Goal: Entertainment & Leisure: Consume media (video, audio)

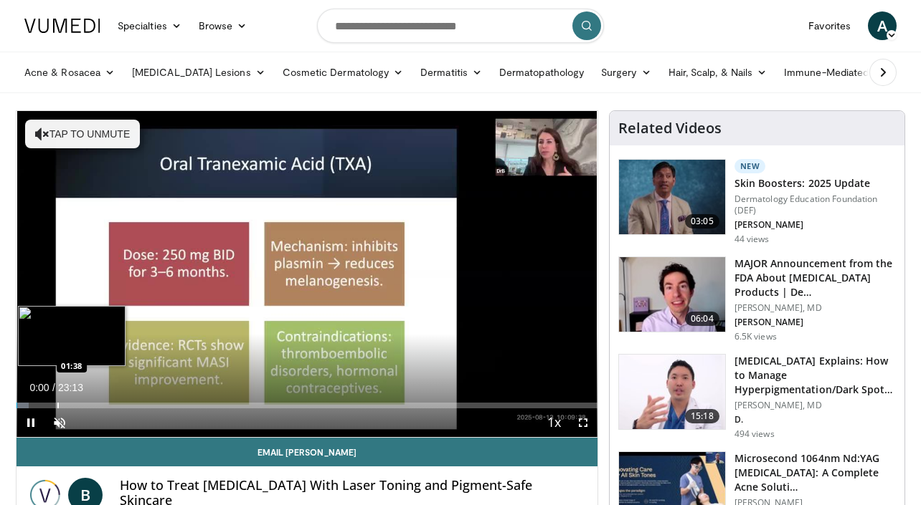
click at [57, 407] on div "Progress Bar" at bounding box center [57, 406] width 1 height 6
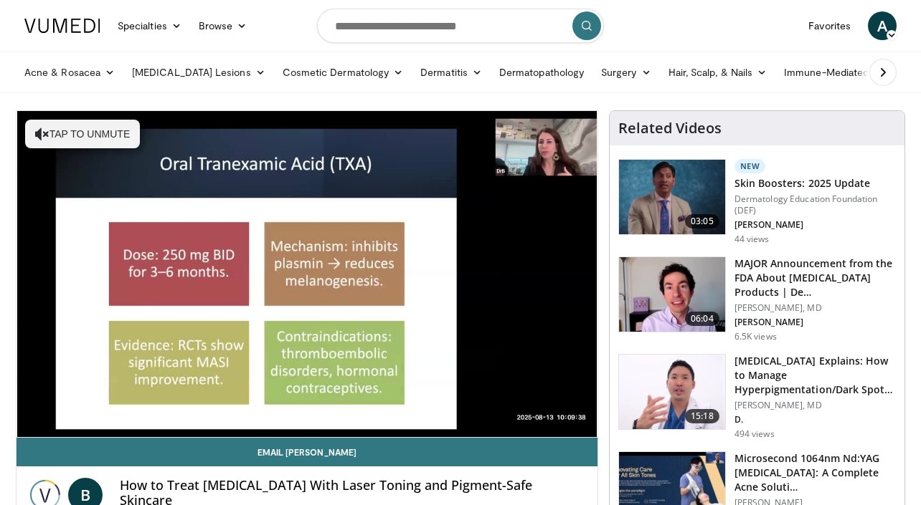
click at [103, 402] on div "10 seconds Tap to unmute" at bounding box center [306, 274] width 581 height 326
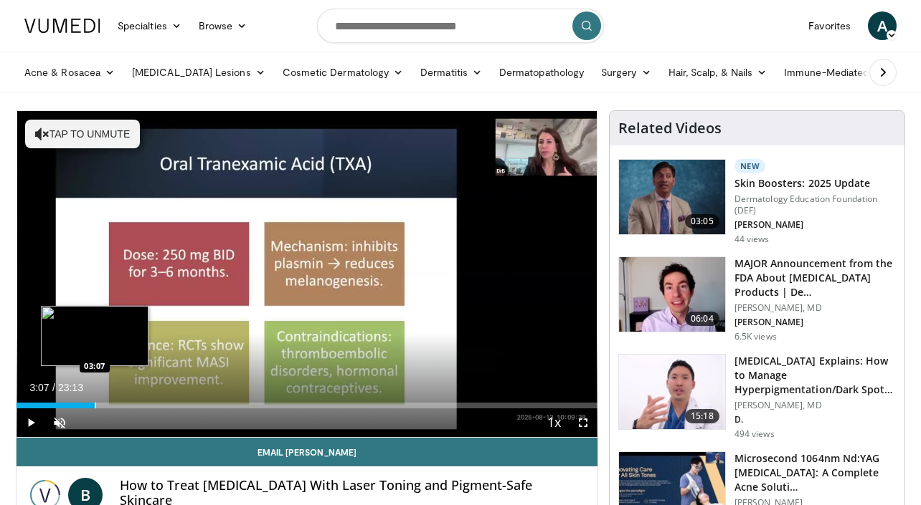
click at [95, 404] on div "Progress Bar" at bounding box center [95, 406] width 1 height 6
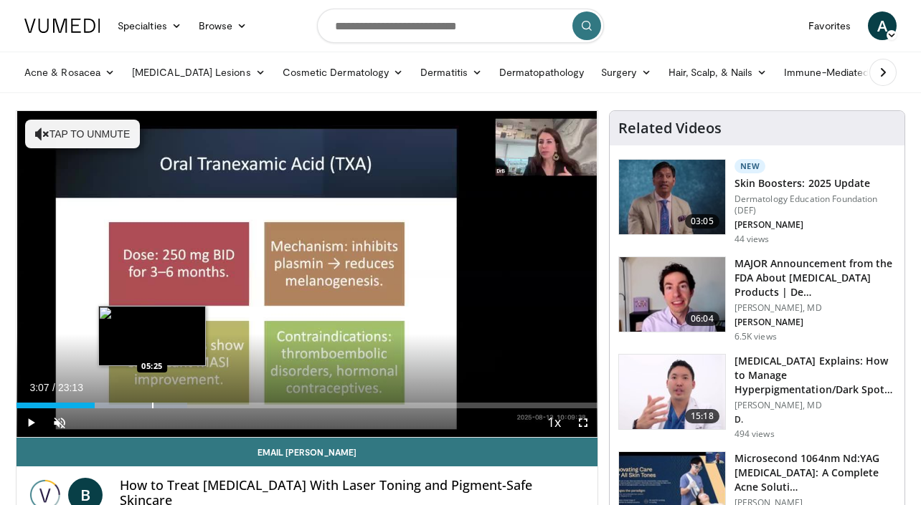
click at [152, 406] on div "Progress Bar" at bounding box center [152, 406] width 1 height 6
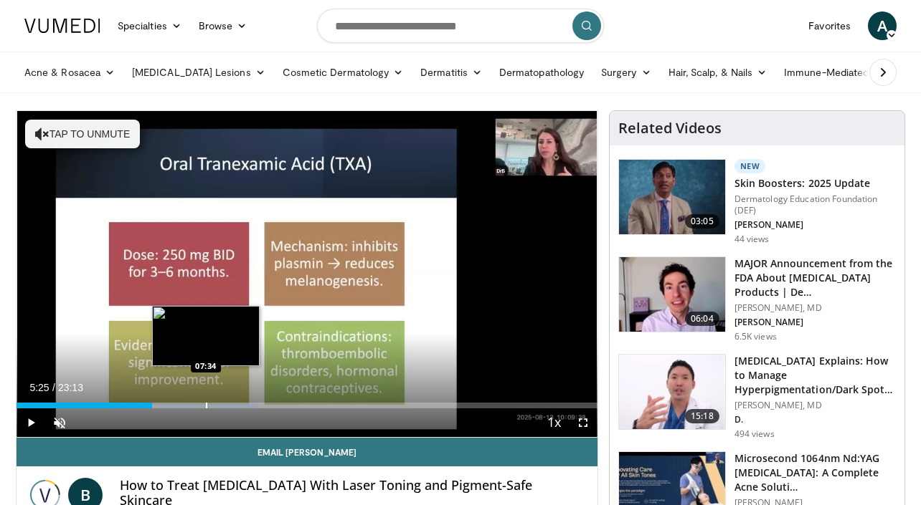
click at [206, 407] on div "Progress Bar" at bounding box center [206, 406] width 1 height 6
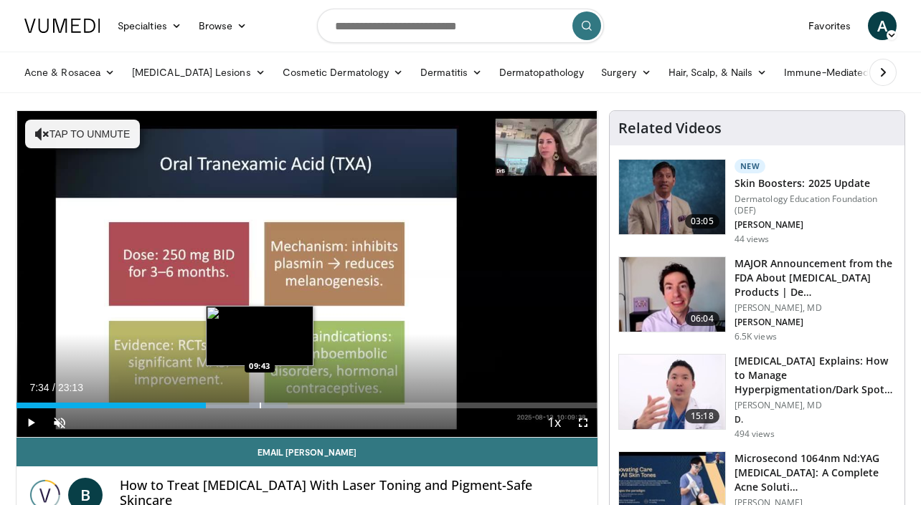
click at [260, 405] on div "Progress Bar" at bounding box center [260, 406] width 1 height 6
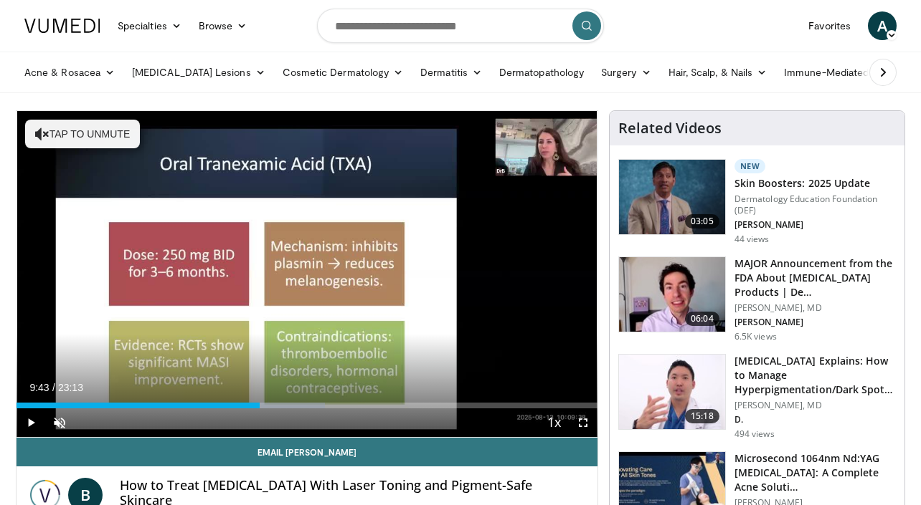
click at [296, 409] on div "Current Time 9:43 / Duration 23:13 Play Skip Backward Skip Forward Unmute 0% Lo…" at bounding box center [306, 423] width 581 height 29
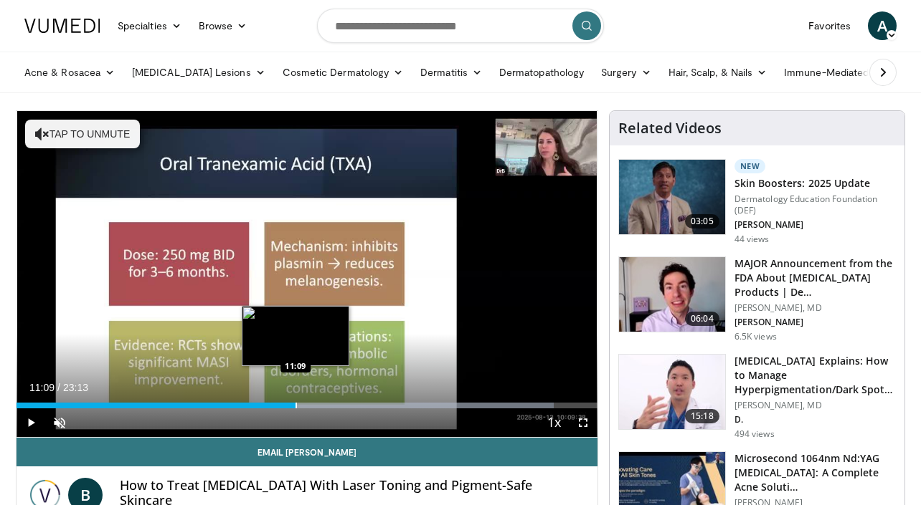
click at [295, 408] on div "Progress Bar" at bounding box center [295, 406] width 1 height 6
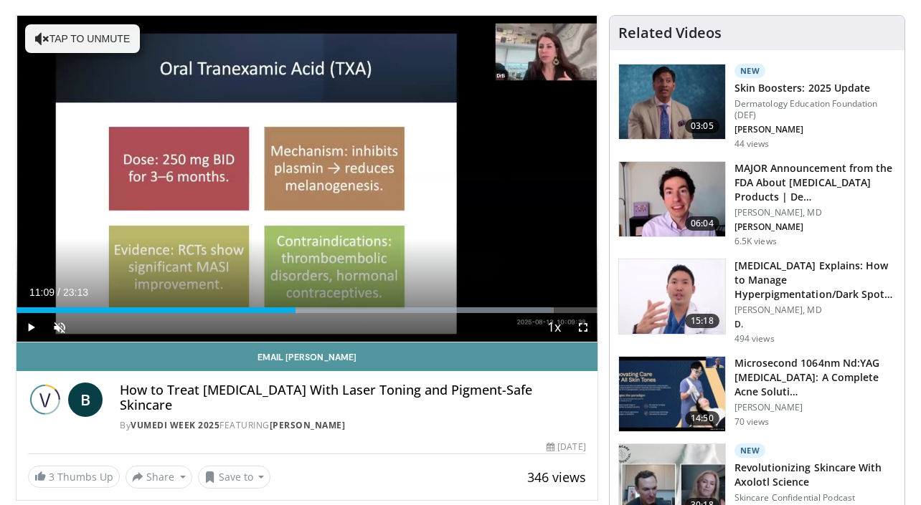
scroll to position [95, 0]
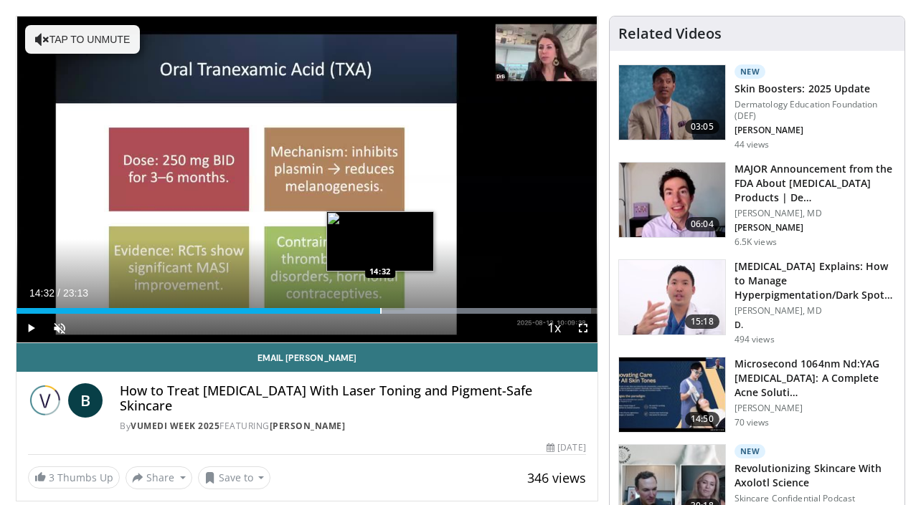
click at [380, 312] on div "Progress Bar" at bounding box center [380, 311] width 1 height 6
click at [369, 310] on div "Progress Bar" at bounding box center [369, 311] width 1 height 6
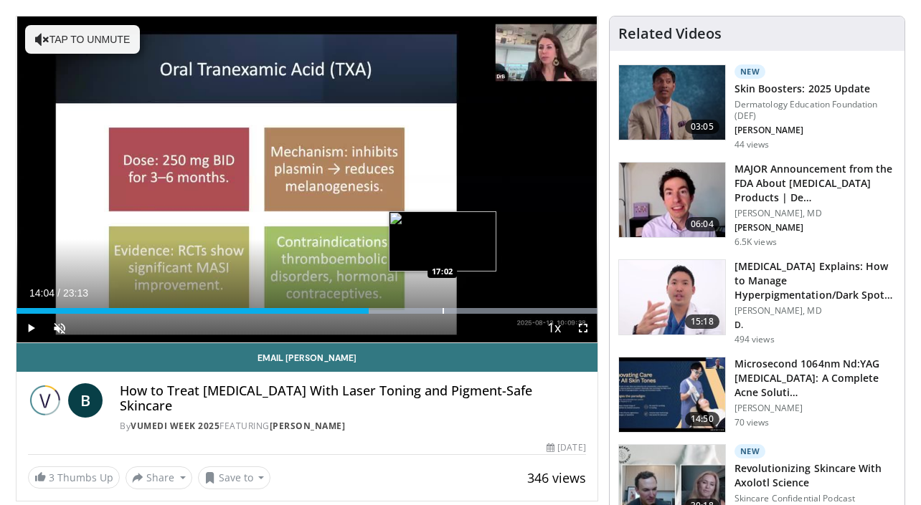
click at [442, 313] on div "Progress Bar" at bounding box center [442, 311] width 1 height 6
click at [445, 309] on div "Progress Bar" at bounding box center [445, 311] width 1 height 6
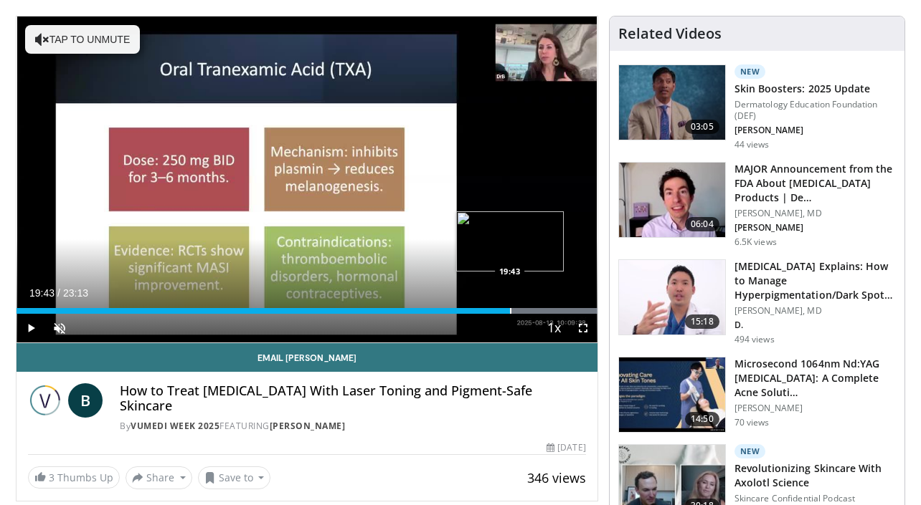
click at [510, 310] on div "Progress Bar" at bounding box center [510, 311] width 1 height 6
click at [562, 310] on div "Progress Bar" at bounding box center [562, 311] width 1 height 6
click at [578, 313] on div "Progress Bar" at bounding box center [578, 311] width 1 height 6
click at [588, 314] on span "Video Player" at bounding box center [583, 328] width 29 height 29
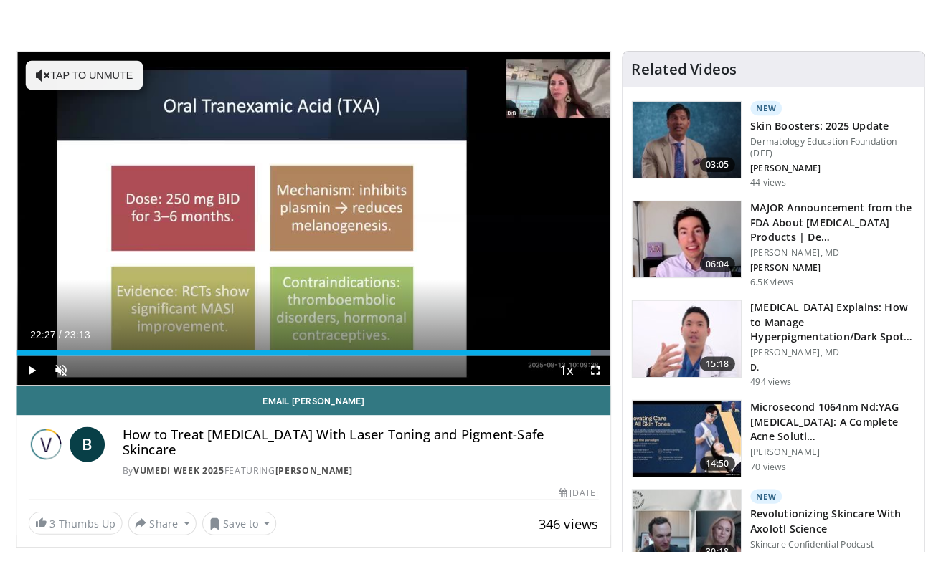
scroll to position [0, 0]
